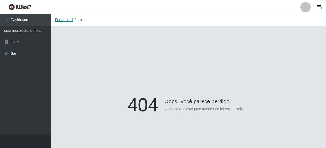
click at [62, 19] on link "Dashboard" at bounding box center [64, 20] width 18 height 4
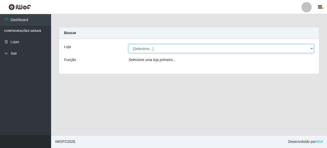
click at [146, 49] on select "[Selecione...] Supermercado Queiroz - [GEOGRAPHIC_DATA]" at bounding box center [222, 48] width 186 height 9
select select "496"
click at [129, 44] on select "[Selecione...] Supermercado Queiroz - [GEOGRAPHIC_DATA]" at bounding box center [222, 48] width 186 height 9
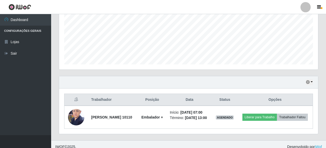
scroll to position [128, 0]
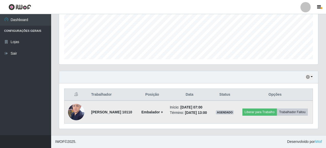
click at [73, 108] on img at bounding box center [76, 112] width 16 height 22
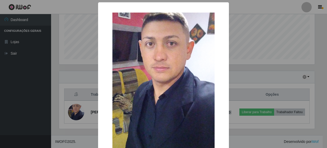
click at [246, 140] on div "× OK Cancel" at bounding box center [163, 74] width 327 height 148
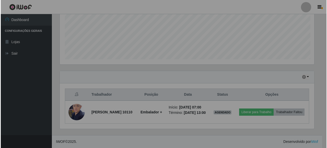
scroll to position [106, 259]
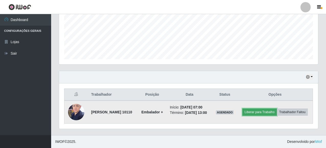
click at [277, 108] on button "Liberar para Trabalho" at bounding box center [259, 111] width 35 height 7
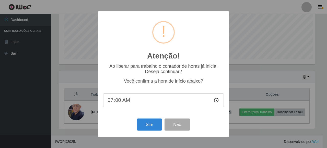
scroll to position [106, 256]
click at [149, 124] on button "Sim" at bounding box center [149, 124] width 25 height 12
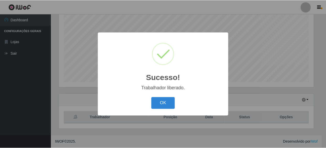
scroll to position [255584, 255434]
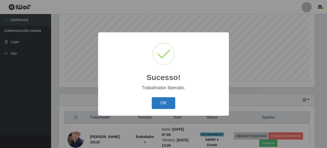
click at [165, 101] on button "OK" at bounding box center [164, 103] width 24 height 12
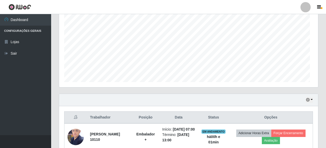
scroll to position [106, 259]
